Goal: Task Accomplishment & Management: Use online tool/utility

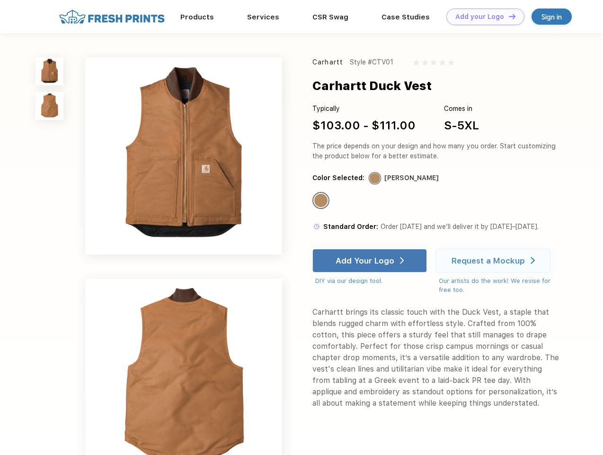
click at [482, 17] on link "Add your Logo Design Tool" at bounding box center [486, 17] width 78 height 17
click at [0, 0] on div "Design Tool" at bounding box center [0, 0] width 0 height 0
click at [508, 16] on link "Add your Logo Design Tool" at bounding box center [486, 17] width 78 height 17
click at [50, 71] on img at bounding box center [50, 71] width 28 height 28
click at [50, 106] on img at bounding box center [50, 106] width 28 height 28
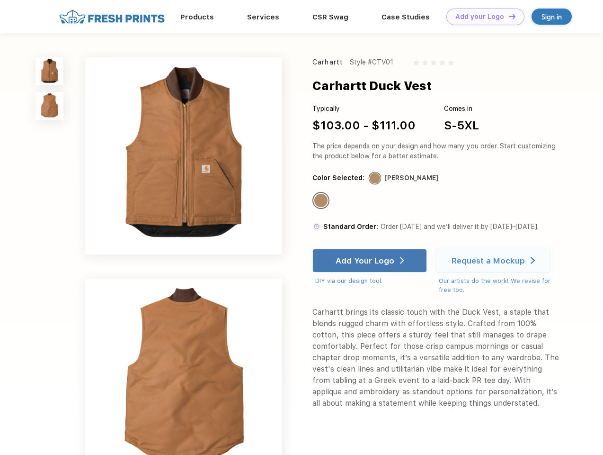
click at [322, 201] on div "Standard Color" at bounding box center [320, 200] width 13 height 13
click at [371, 260] on div "Add Your Logo" at bounding box center [365, 260] width 59 height 9
click at [495, 260] on div "Request a Mockup" at bounding box center [488, 260] width 73 height 9
